Goal: Task Accomplishment & Management: Manage account settings

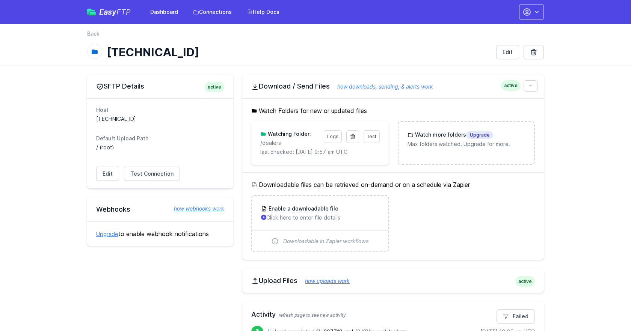
click at [215, 10] on link "Connections" at bounding box center [213, 12] width 48 height 14
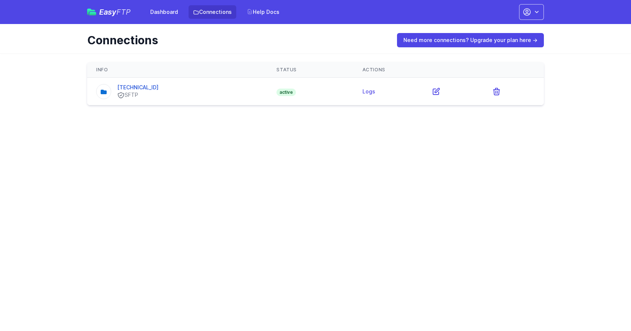
click at [291, 115] on html "Easy FTP Dashboard Connections Help Docs Account Settings Your Profile Contact …" at bounding box center [315, 57] width 631 height 115
click at [142, 85] on link "[TECHNICAL_ID]" at bounding box center [137, 87] width 41 height 6
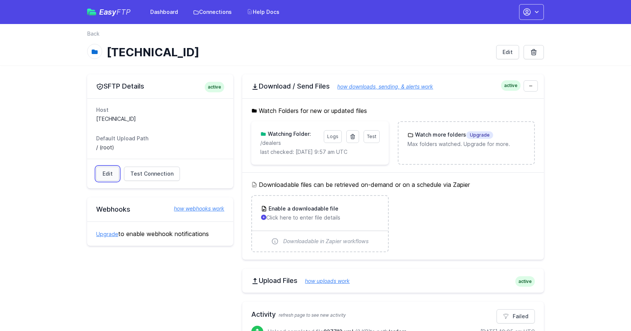
click at [97, 177] on link "Edit" at bounding box center [107, 174] width 23 height 14
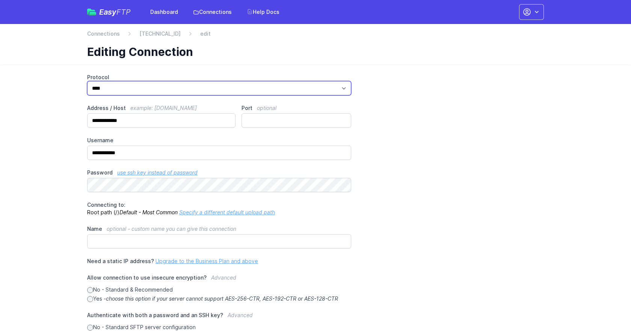
click at [164, 87] on select "*** **** ****" at bounding box center [219, 88] width 264 height 14
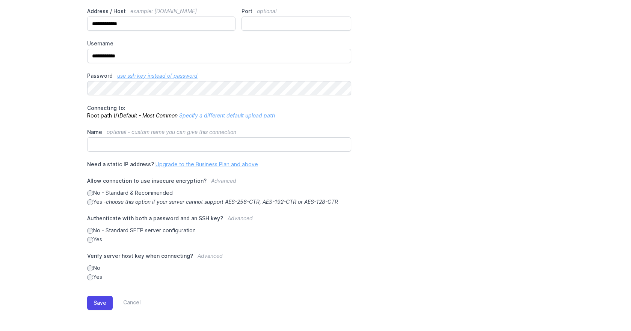
click at [130, 311] on div "Save Cancel" at bounding box center [315, 301] width 457 height 41
click at [132, 305] on link "Cancel" at bounding box center [127, 303] width 28 height 14
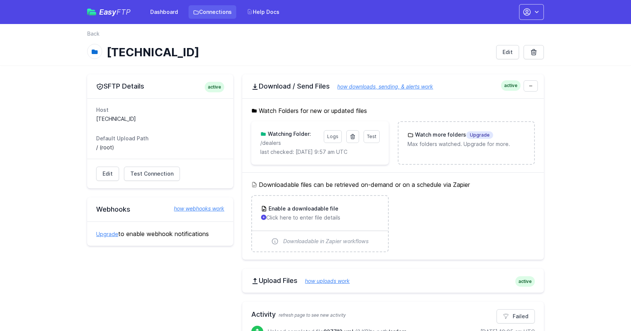
click at [215, 15] on link "Connections" at bounding box center [213, 12] width 48 height 14
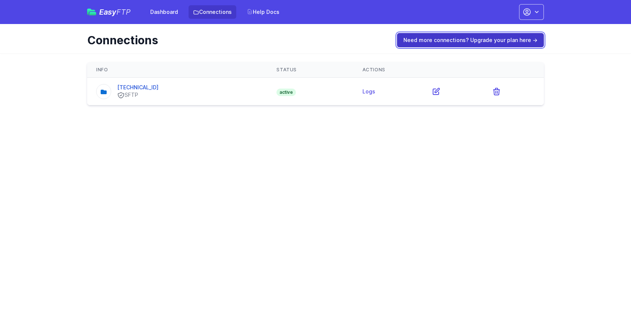
click at [435, 44] on link "Need more connections? Upgrade your plan here →" at bounding box center [470, 40] width 147 height 14
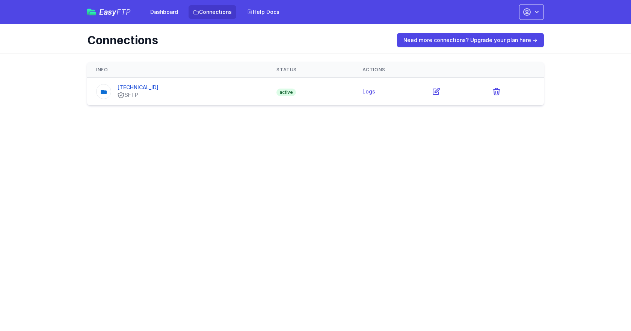
click at [125, 115] on html "Easy FTP Dashboard Connections Help Docs Account Settings Your Profile Contact …" at bounding box center [315, 57] width 631 height 115
click at [535, 12] on icon "button" at bounding box center [537, 12] width 8 height 8
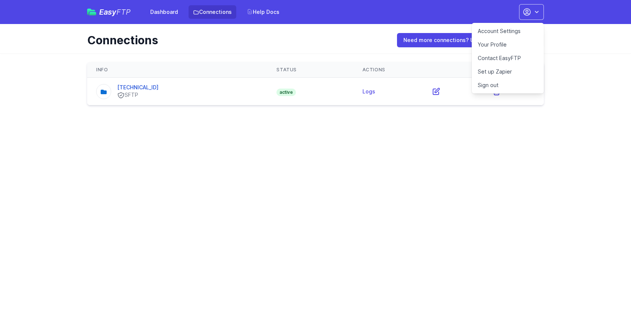
click at [516, 115] on html "Easy FTP Dashboard Connections Help Docs Account Settings Your Profile Contact …" at bounding box center [315, 57] width 631 height 115
click at [536, 7] on button "button" at bounding box center [531, 12] width 25 height 16
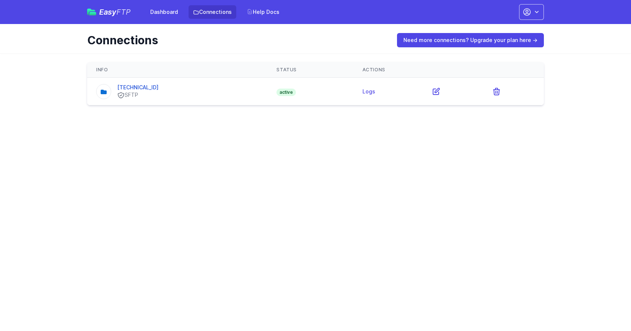
click at [444, 115] on html "Easy FTP Dashboard Connections Help Docs Account Settings Your Profile Contact …" at bounding box center [315, 57] width 631 height 115
click at [368, 89] on link "Logs" at bounding box center [369, 91] width 13 height 6
click at [31, 115] on html "Easy FTP Dashboard Connections Help Docs Account Settings Your Profile Contact …" at bounding box center [315, 57] width 631 height 115
click at [132, 86] on link "[TECHNICAL_ID]" at bounding box center [137, 87] width 41 height 6
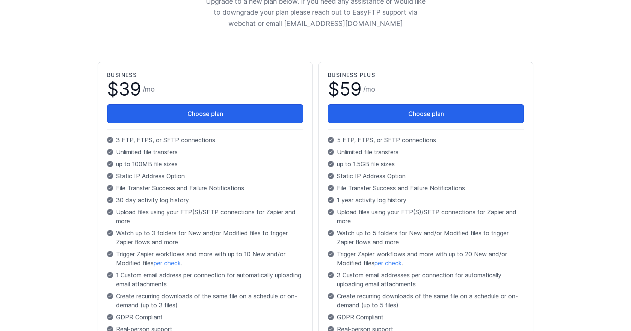
scroll to position [114, 0]
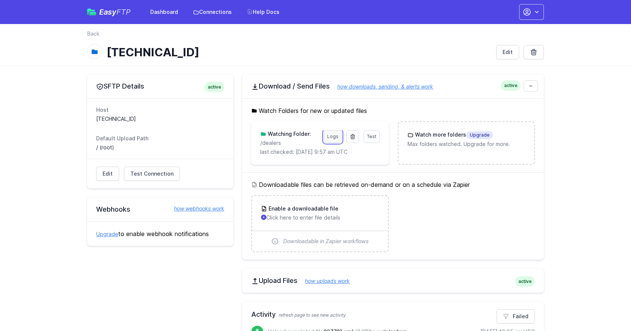
click at [330, 139] on link "Logs" at bounding box center [333, 136] width 18 height 13
click at [165, 16] on link "Dashboard" at bounding box center [164, 12] width 37 height 14
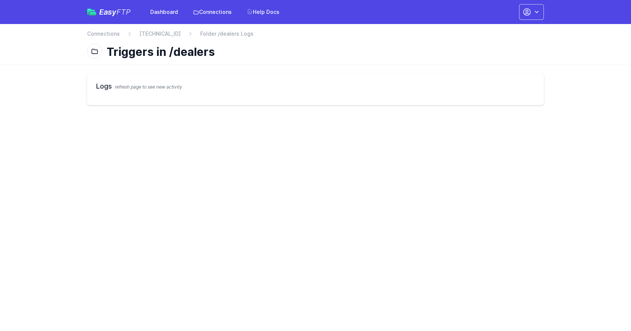
click at [99, 88] on h2 "Logs refresh page to see new activity" at bounding box center [315, 86] width 439 height 11
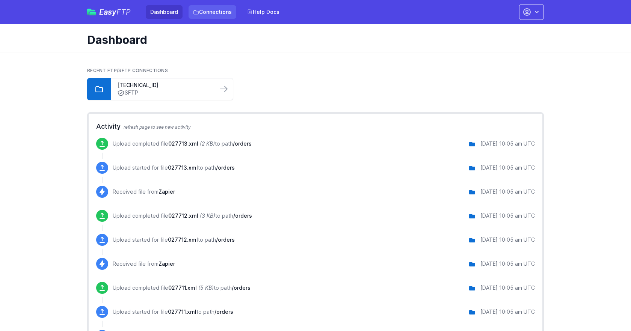
click at [220, 16] on link "Connections" at bounding box center [213, 12] width 48 height 14
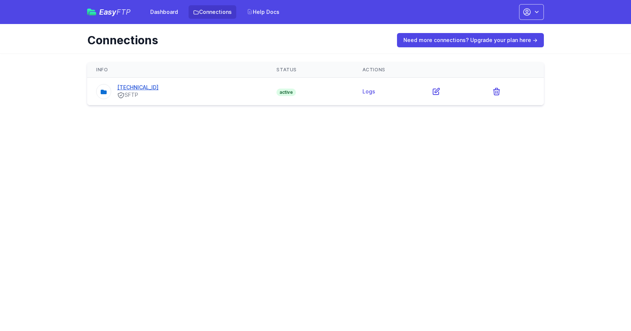
click at [138, 88] on link "[TECHNICAL_ID]" at bounding box center [137, 87] width 41 height 6
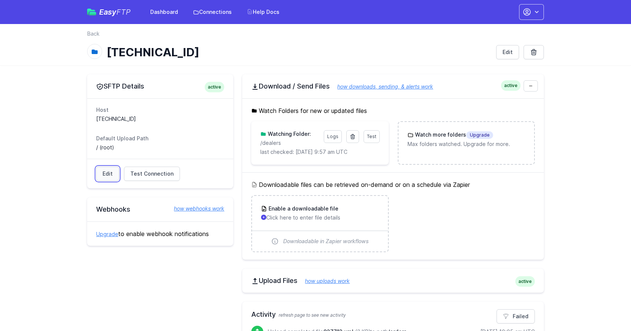
click at [103, 168] on link "Edit" at bounding box center [107, 174] width 23 height 14
click at [169, 11] on link "Dashboard" at bounding box center [164, 12] width 37 height 14
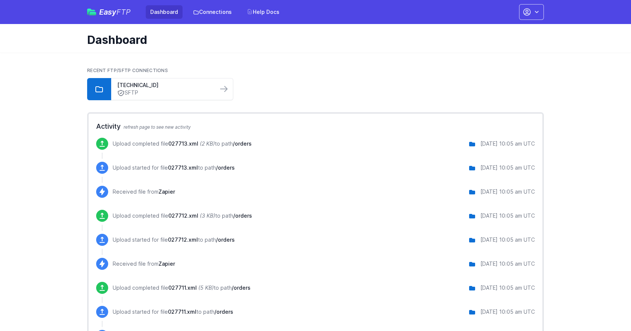
click at [166, 88] on link "[TECHNICAL_ID]" at bounding box center [164, 86] width 95 height 8
